Goal: Task Accomplishment & Management: Manage account settings

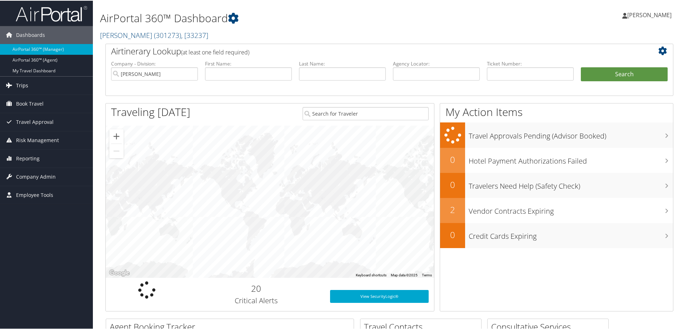
click at [59, 83] on link "Trips" at bounding box center [46, 85] width 93 height 18
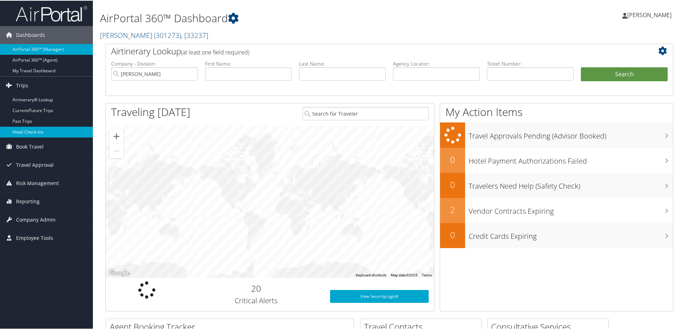
click at [60, 130] on link "Hotel Check-ins" at bounding box center [46, 131] width 93 height 11
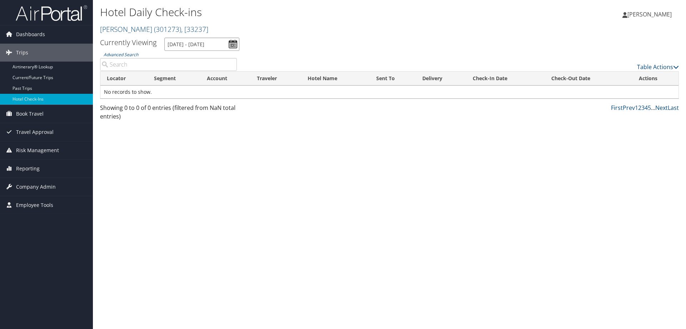
click at [197, 45] on input "[DATE] - [DATE]" at bounding box center [201, 44] width 75 height 13
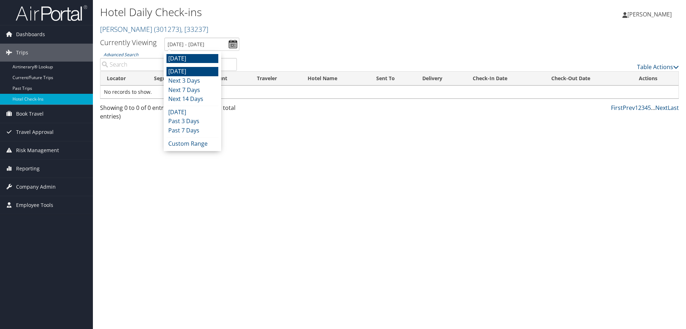
click at [191, 75] on li "[DATE]" at bounding box center [193, 71] width 52 height 9
type input "[DATE] - [DATE]"
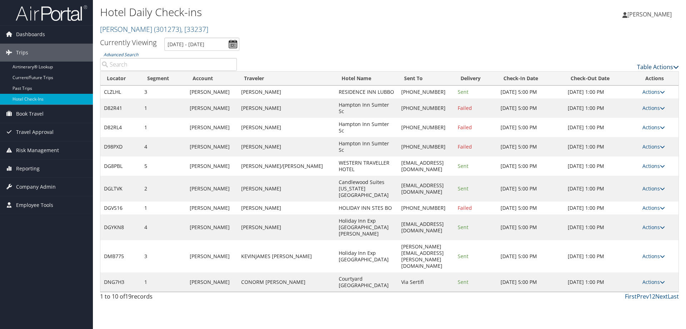
click at [640, 67] on link "Table Actions" at bounding box center [658, 67] width 42 height 8
click at [622, 102] on link "Page Length" at bounding box center [629, 102] width 94 height 12
click at [622, 91] on link "25" at bounding box center [629, 91] width 94 height 12
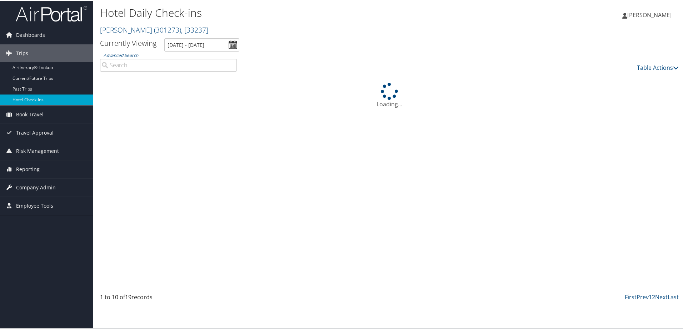
click at [509, 60] on div "Table Actions" at bounding box center [463, 61] width 443 height 20
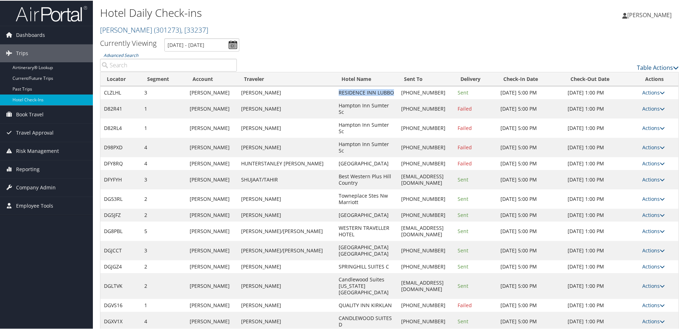
drag, startPoint x: 296, startPoint y: 90, endPoint x: 320, endPoint y: 102, distance: 27.0
click at [335, 98] on td "RESIDENCE INN LUBBO" at bounding box center [366, 91] width 63 height 13
copy td "RESIDENCE INN LUBBO"
click at [655, 95] on link "Actions" at bounding box center [654, 91] width 23 height 7
click at [629, 140] on link "View Itinerary" at bounding box center [629, 142] width 61 height 12
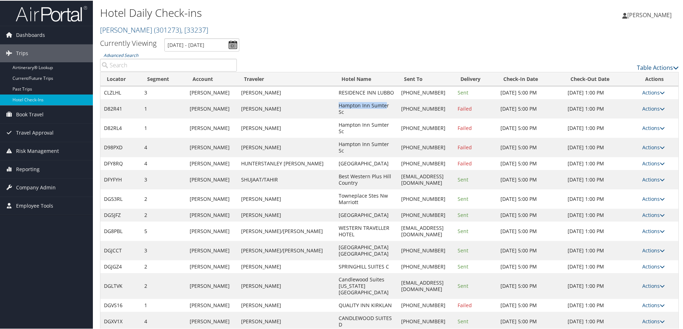
drag, startPoint x: 296, startPoint y: 110, endPoint x: 345, endPoint y: 112, distance: 48.7
click at [345, 112] on td "Hampton Inn Sumter Sc" at bounding box center [366, 107] width 63 height 19
click at [341, 110] on td "Hampton Inn Sumter Sc" at bounding box center [366, 107] width 63 height 19
click at [348, 111] on td "Hampton Inn Sumter Sc" at bounding box center [366, 107] width 63 height 19
drag, startPoint x: 347, startPoint y: 112, endPoint x: 299, endPoint y: 109, distance: 48.7
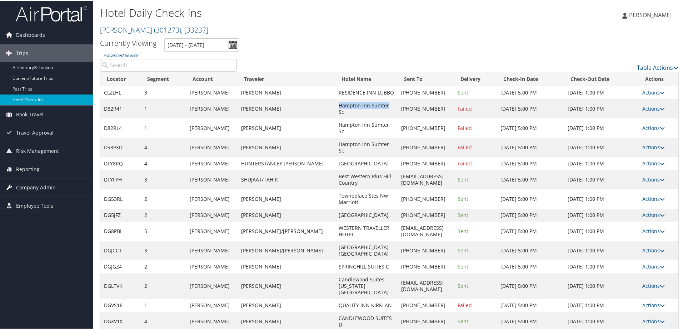
click at [335, 109] on td "Hampton Inn Sumter Sc" at bounding box center [366, 107] width 63 height 19
drag, startPoint x: 299, startPoint y: 109, endPoint x: 312, endPoint y: 113, distance: 13.5
click at [335, 113] on td "Hampton Inn Sumter Sc" at bounding box center [366, 107] width 63 height 19
drag, startPoint x: 297, startPoint y: 109, endPoint x: 346, endPoint y: 110, distance: 49.0
click at [346, 110] on td "Hampton Inn Sumter Sc" at bounding box center [366, 107] width 63 height 19
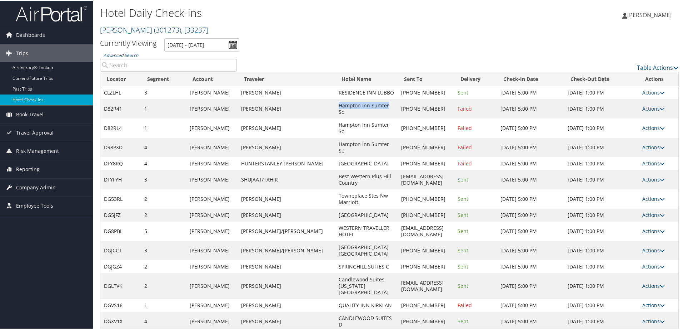
copy td "Hampton Inn Sumter"
click at [651, 118] on td "Actions Resend Logs Delivery Information View Itinerary" at bounding box center [659, 107] width 40 height 19
click at [653, 109] on td "Actions Resend Logs Delivery Information View Itinerary" at bounding box center [659, 107] width 40 height 19
click at [654, 111] on link "Actions" at bounding box center [654, 107] width 23 height 7
click at [636, 129] on link "Resend" at bounding box center [629, 125] width 61 height 12
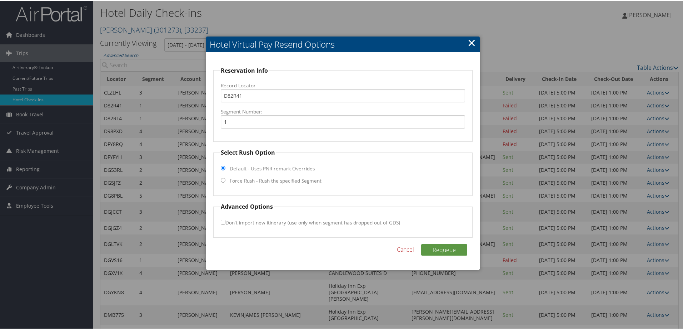
click at [251, 181] on label "Force Rush - Rush the specified Segment" at bounding box center [276, 179] width 92 height 7
click at [226, 181] on input "Force Rush - Rush the specified Segment" at bounding box center [223, 179] width 5 height 5
radio input "true"
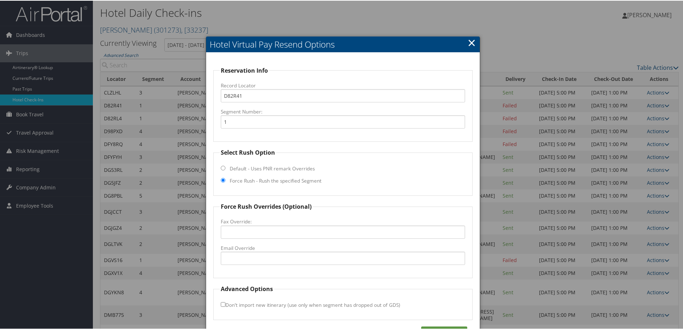
click at [256, 263] on fieldset "Force Rush Overrides (Optional) Fax Override: Email Override" at bounding box center [343, 239] width 260 height 76
click at [258, 259] on input "Email Override" at bounding box center [343, 257] width 244 height 13
paste input "SUMSC_Hampton@hilton.com"
type input "SUMSC_Hampton@hilton.com"
click at [434, 327] on button "Requeue" at bounding box center [444, 330] width 46 height 11
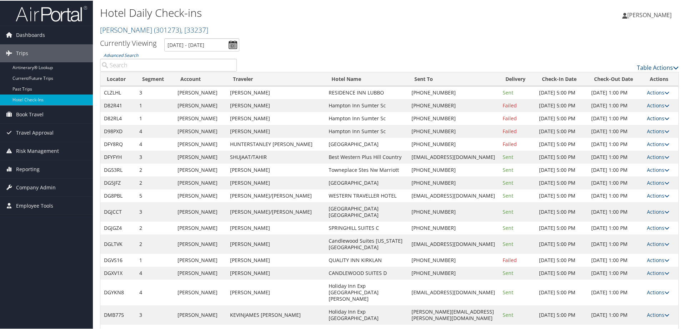
click at [649, 118] on link "Actions" at bounding box center [658, 117] width 23 height 7
click at [646, 123] on link "Resend" at bounding box center [633, 128] width 61 height 12
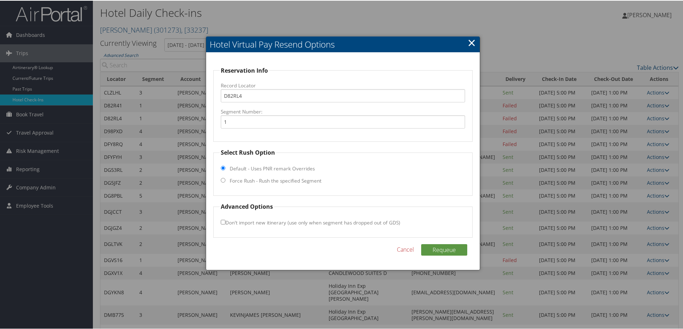
click at [245, 176] on fieldset "Select Rush Option Default - Uses PNR remark Overrides Force Rush - Rush the sp…" at bounding box center [343, 171] width 260 height 48
click at [244, 184] on fieldset "Select Rush Option Default - Uses PNR remark Overrides Force Rush - Rush the sp…" at bounding box center [343, 171] width 260 height 48
click at [243, 179] on label "Force Rush - Rush the specified Segment" at bounding box center [276, 179] width 92 height 7
click at [226, 179] on input "Force Rush - Rush the specified Segment" at bounding box center [223, 179] width 5 height 5
radio input "true"
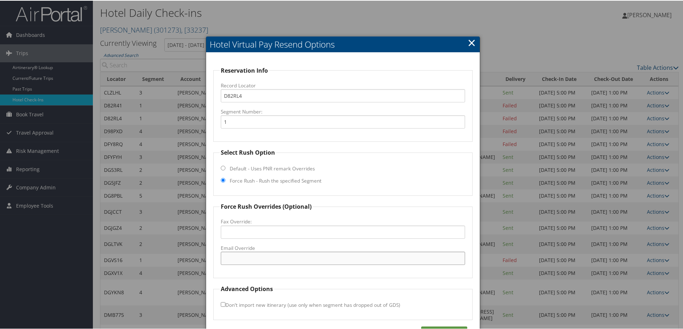
click at [247, 253] on input "Email Override" at bounding box center [343, 257] width 244 height 13
paste input "SUMSC_Hampton@hilton.com"
type input "SUMSC_Hampton@hilton.com"
click at [436, 324] on div "Reservation Info Record Locator D82RL4 Segment Number: 1 Select Rush Option Def…" at bounding box center [343, 202] width 274 height 300
click at [438, 325] on button "Requeue" at bounding box center [444, 330] width 46 height 11
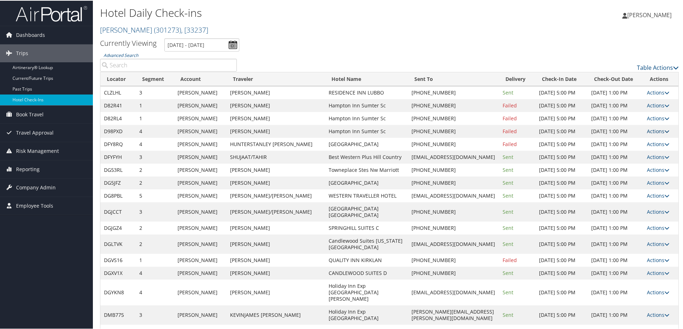
click at [653, 132] on link "Actions" at bounding box center [658, 130] width 23 height 7
click at [647, 142] on link "Resend" at bounding box center [633, 141] width 61 height 12
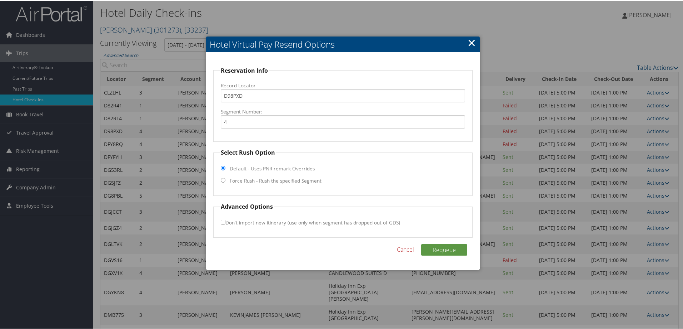
click at [257, 183] on label "Force Rush - Rush the specified Segment" at bounding box center [276, 179] width 92 height 7
click at [226, 182] on input "Force Rush - Rush the specified Segment" at bounding box center [223, 179] width 5 height 5
radio input "true"
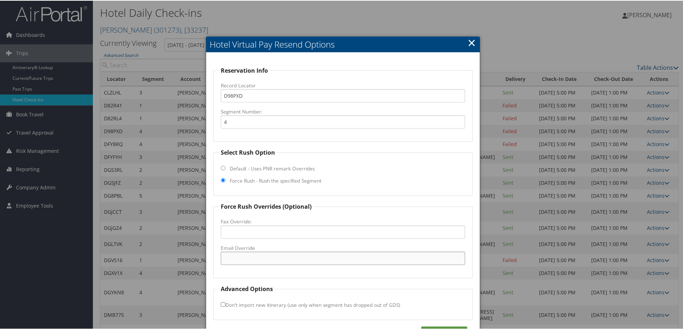
click at [256, 256] on input "Email Override" at bounding box center [343, 257] width 244 height 13
paste input "SUMSC_Hampton@hilton.com"
type input "SUMSC_Hampton@hilton.com"
click at [452, 326] on button "Requeue" at bounding box center [444, 330] width 46 height 11
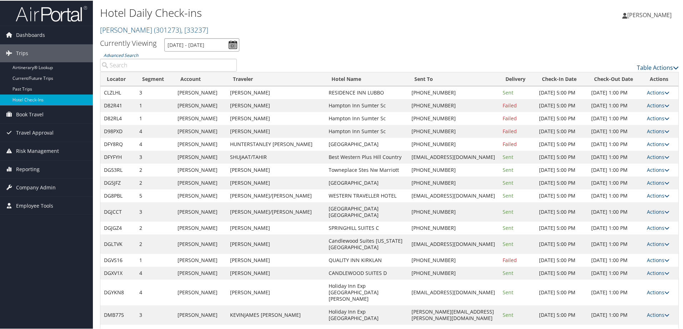
click at [186, 49] on input "10/9/2025 - 10/9/2025" at bounding box center [201, 44] width 75 height 13
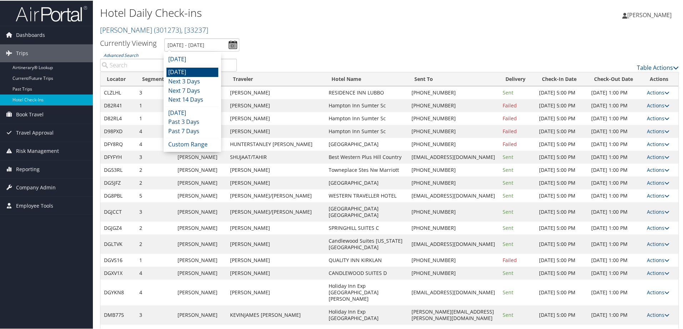
click at [183, 72] on li "[DATE]" at bounding box center [193, 71] width 52 height 9
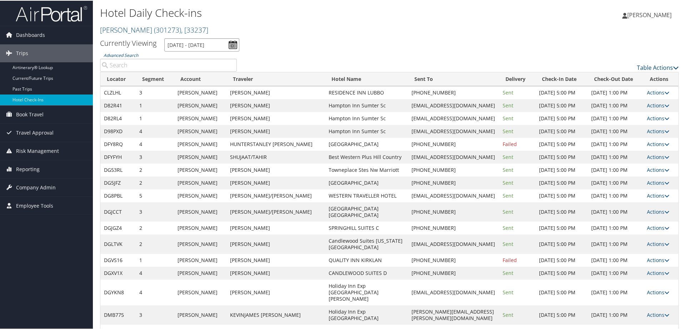
drag, startPoint x: 210, startPoint y: 44, endPoint x: 208, endPoint y: 48, distance: 4.3
click at [209, 45] on input "10/9/2025 - 10/9/2025" at bounding box center [201, 44] width 75 height 13
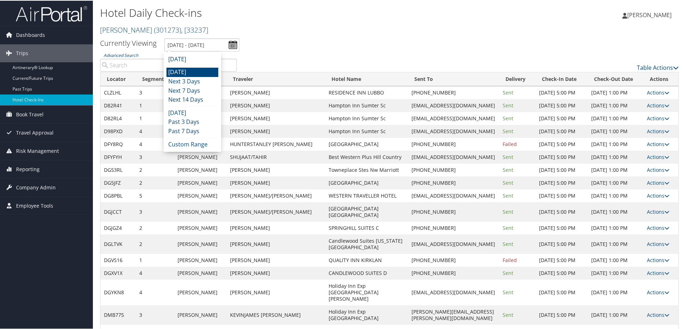
click at [201, 71] on li "[DATE]" at bounding box center [193, 71] width 52 height 9
type input "10/9/2025 - 10/9/2025"
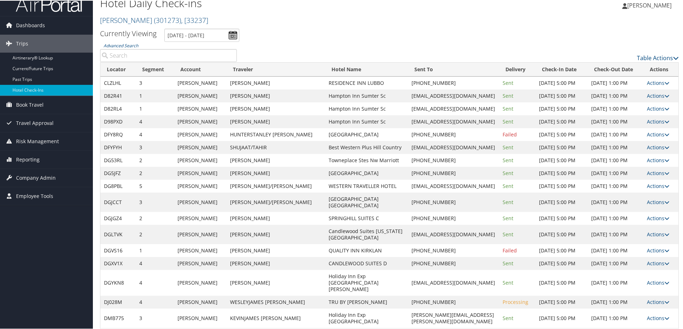
scroll to position [14, 0]
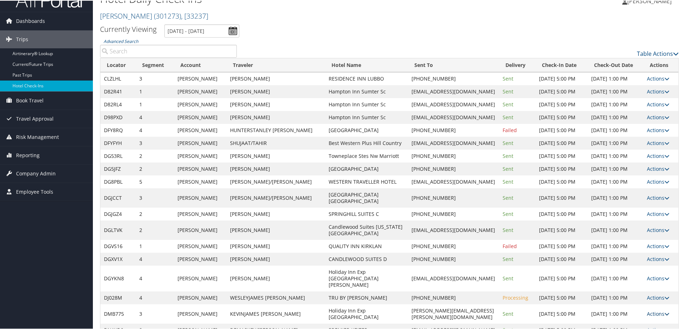
click at [656, 309] on link "Actions" at bounding box center [658, 312] width 23 height 7
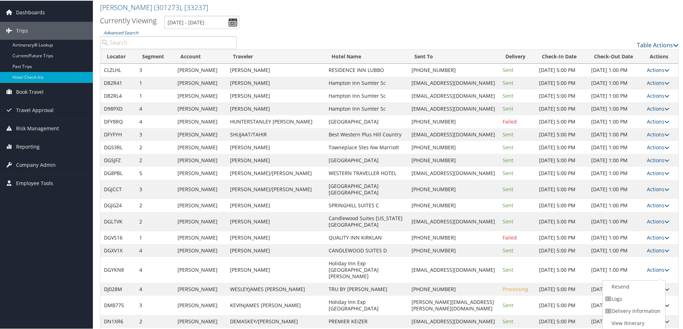
click at [653, 301] on link "Actions" at bounding box center [658, 304] width 23 height 7
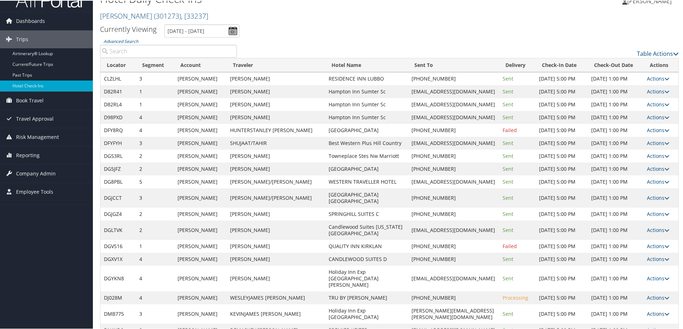
click at [657, 309] on link "Actions" at bounding box center [658, 312] width 23 height 7
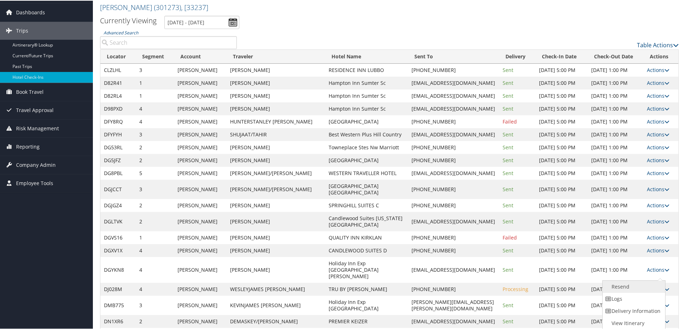
click at [634, 287] on link "Resend" at bounding box center [633, 286] width 61 height 12
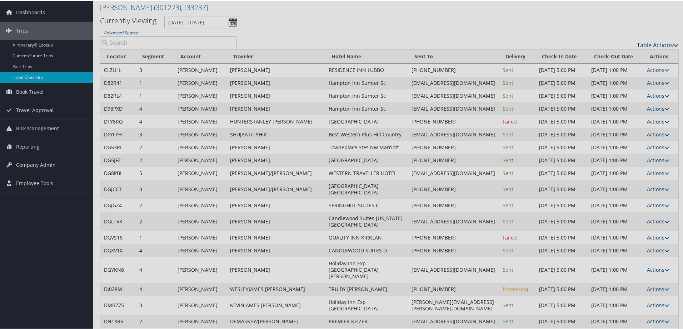
scroll to position [14, 0]
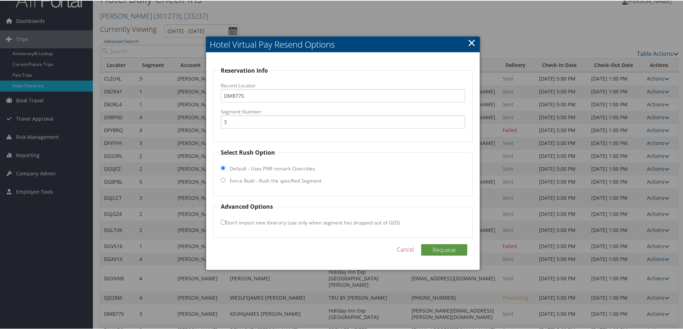
click at [239, 180] on label "Force Rush - Rush the specified Segment" at bounding box center [276, 179] width 92 height 7
click at [226, 180] on input "Force Rush - Rush the specified Segment" at bounding box center [223, 179] width 5 height 5
radio input "true"
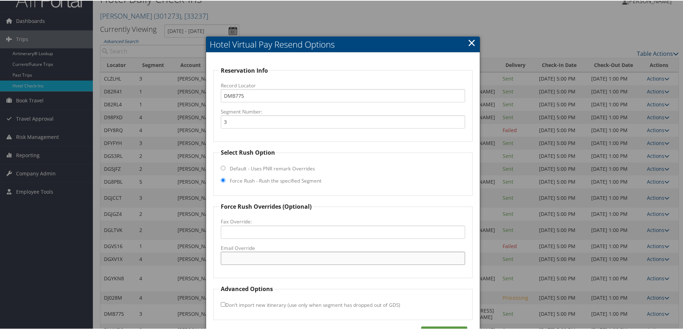
click at [241, 257] on input "Email Override" at bounding box center [343, 257] width 244 height 13
paste input "guestservices7210@gmail.com"
type input "guestservices7210@gmail.com"
click at [441, 315] on html "Menu Dashboards ► AirPortal 360™ (Manager) AirPortal 360™ (Agent) My Travel Das…" at bounding box center [343, 150] width 686 height 329
click at [447, 325] on button "Requeue" at bounding box center [444, 330] width 46 height 11
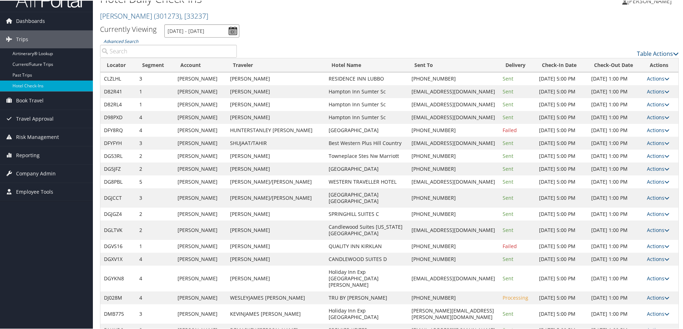
click at [183, 26] on input "10/9/2025 - 10/9/2025" at bounding box center [201, 30] width 75 height 13
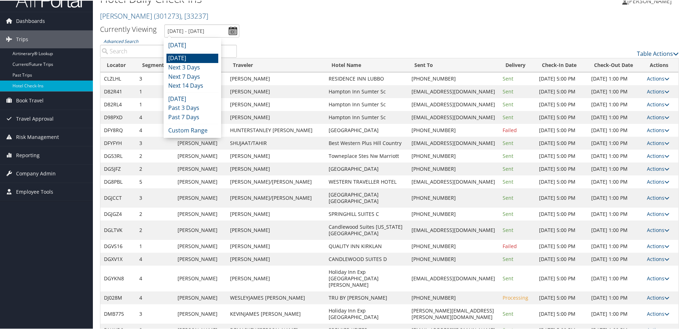
click at [187, 54] on li "[DATE]" at bounding box center [193, 57] width 52 height 9
type input "10/9/2025 - 10/9/2025"
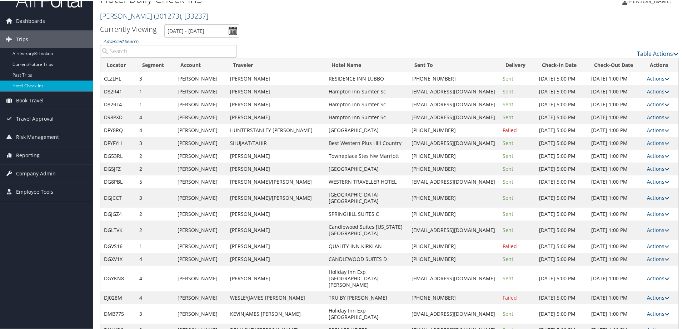
drag, startPoint x: 306, startPoint y: 311, endPoint x: 386, endPoint y: 308, distance: 79.8
copy td "Courtyard Springfield Marriott"
click at [656, 293] on link "Actions" at bounding box center [658, 296] width 23 height 7
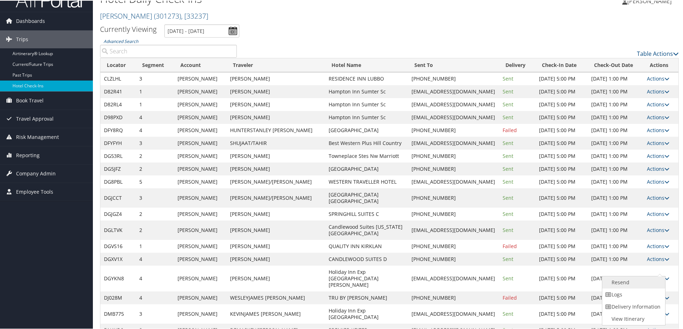
click at [636, 279] on link "Resend" at bounding box center [633, 281] width 61 height 12
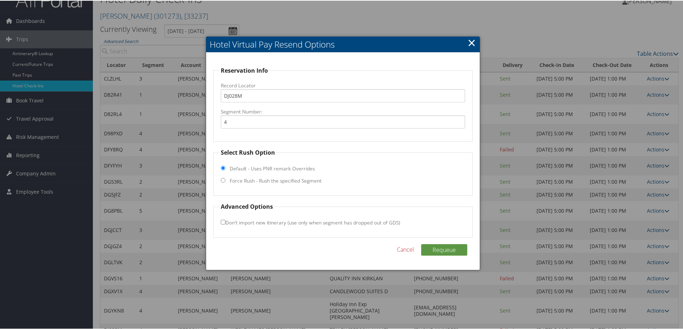
click at [238, 175] on fieldset "Select Rush Option Default - Uses PNR remark Overrides Force Rush - Rush the sp…" at bounding box center [343, 171] width 260 height 48
click at [241, 181] on label "Force Rush - Rush the specified Segment" at bounding box center [276, 179] width 92 height 7
click at [226, 181] on input "Force Rush - Rush the specified Segment" at bounding box center [223, 179] width 5 height 5
radio input "true"
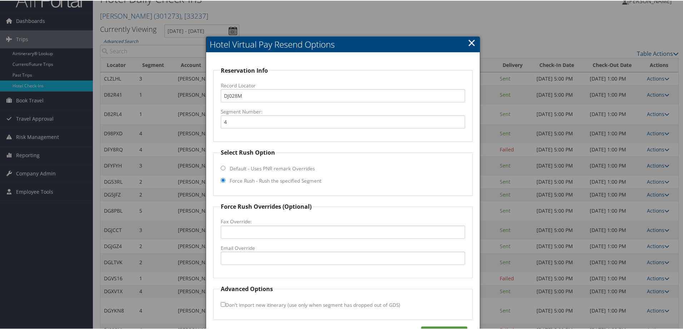
click at [247, 249] on label "Email Override" at bounding box center [343, 246] width 244 height 7
click at [247, 251] on input "Email Override" at bounding box center [343, 257] width 244 height 13
paste input "SSCSC_tru@hilton.com"
type input "SSCSC_tru@hilton.com"
click at [441, 326] on button "Requeue" at bounding box center [444, 330] width 46 height 11
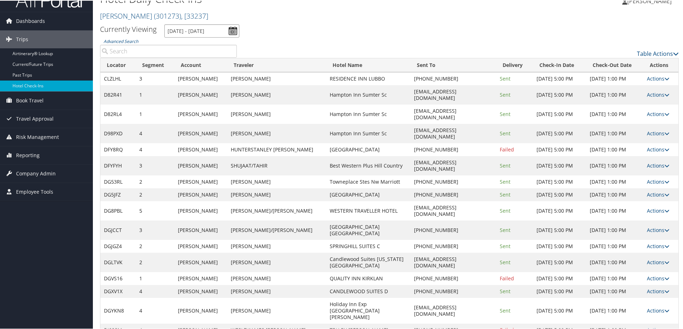
click at [209, 33] on input "10/9/2025 - 10/9/2025" at bounding box center [201, 30] width 75 height 13
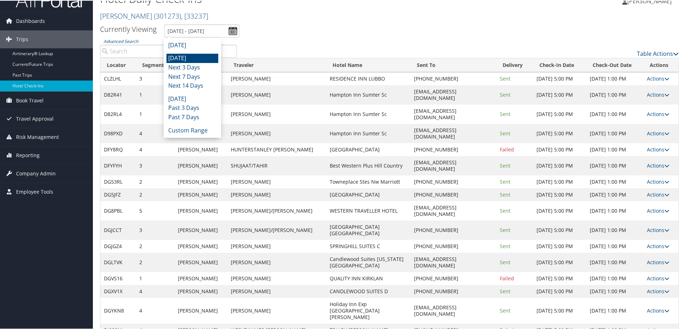
click at [201, 55] on li "[DATE]" at bounding box center [193, 57] width 52 height 9
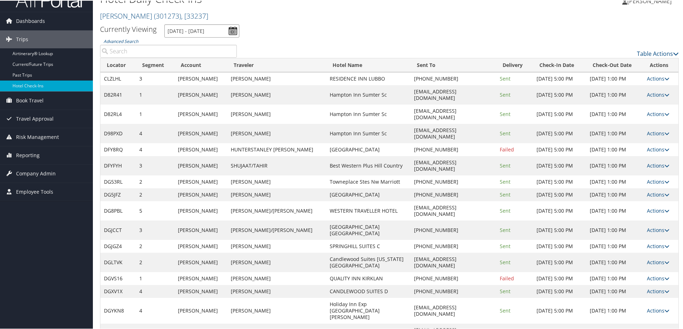
click at [205, 31] on input "10/9/2025 - 10/9/2025" at bounding box center [201, 30] width 75 height 13
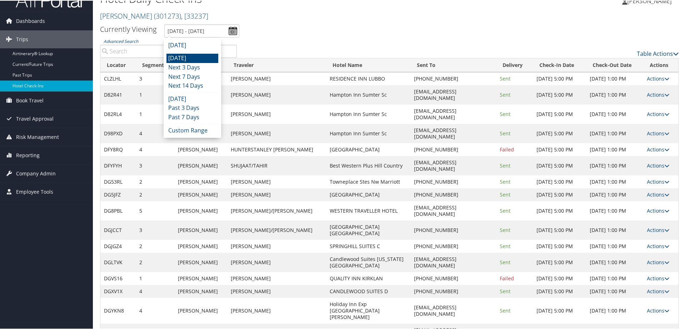
click at [204, 43] on li "[DATE]" at bounding box center [193, 44] width 52 height 9
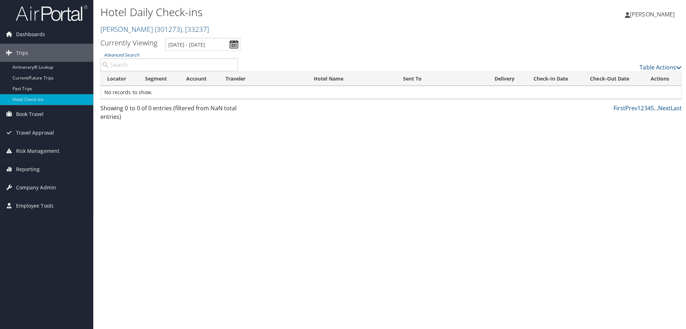
scroll to position [0, 0]
click at [234, 42] on input "[DATE] - [DATE]" at bounding box center [201, 44] width 75 height 13
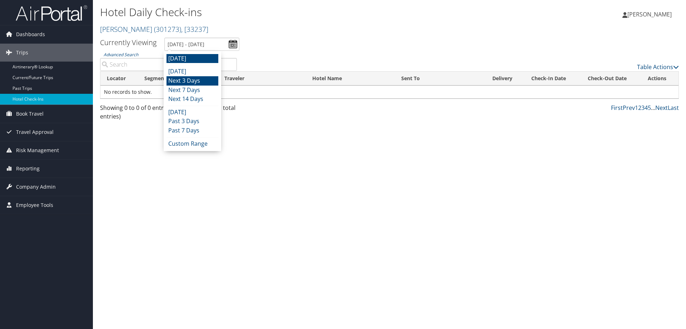
click at [213, 80] on li "Next 3 Days" at bounding box center [193, 80] width 52 height 9
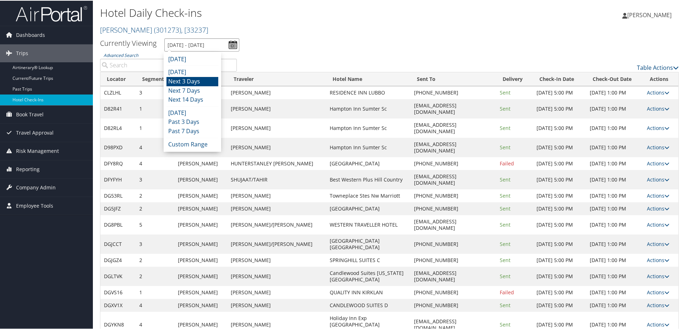
click at [231, 44] on input "10/9/2025 - 10/12/2025" at bounding box center [201, 44] width 75 height 13
click at [195, 142] on li "Custom Range" at bounding box center [193, 143] width 52 height 9
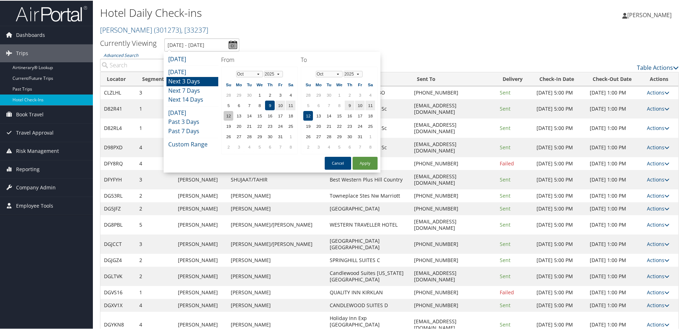
click at [229, 114] on td "12" at bounding box center [229, 115] width 10 height 10
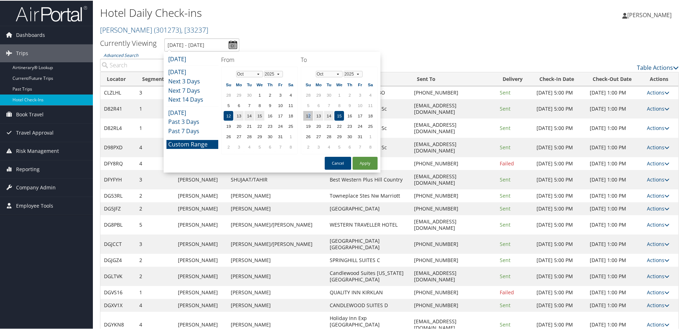
click at [310, 117] on td "12" at bounding box center [308, 115] width 10 height 10
click at [370, 156] on button "Apply" at bounding box center [365, 162] width 25 height 13
type input "10/12/2025 - 10/12/2025"
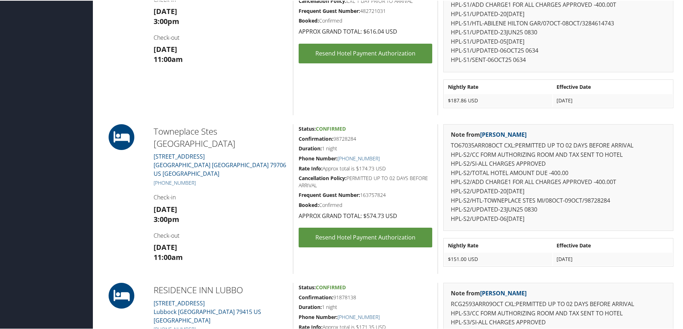
scroll to position [357, 0]
